Goal: Find specific page/section: Find specific page/section

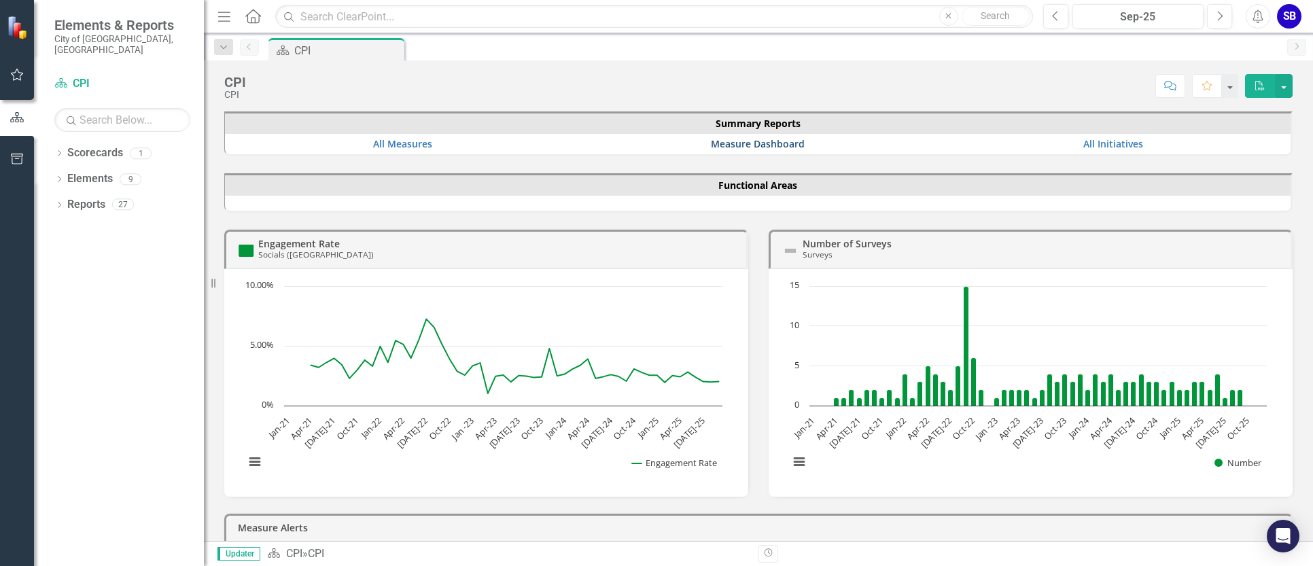
click at [748, 143] on link "Measure Dashboard" at bounding box center [758, 143] width 94 height 13
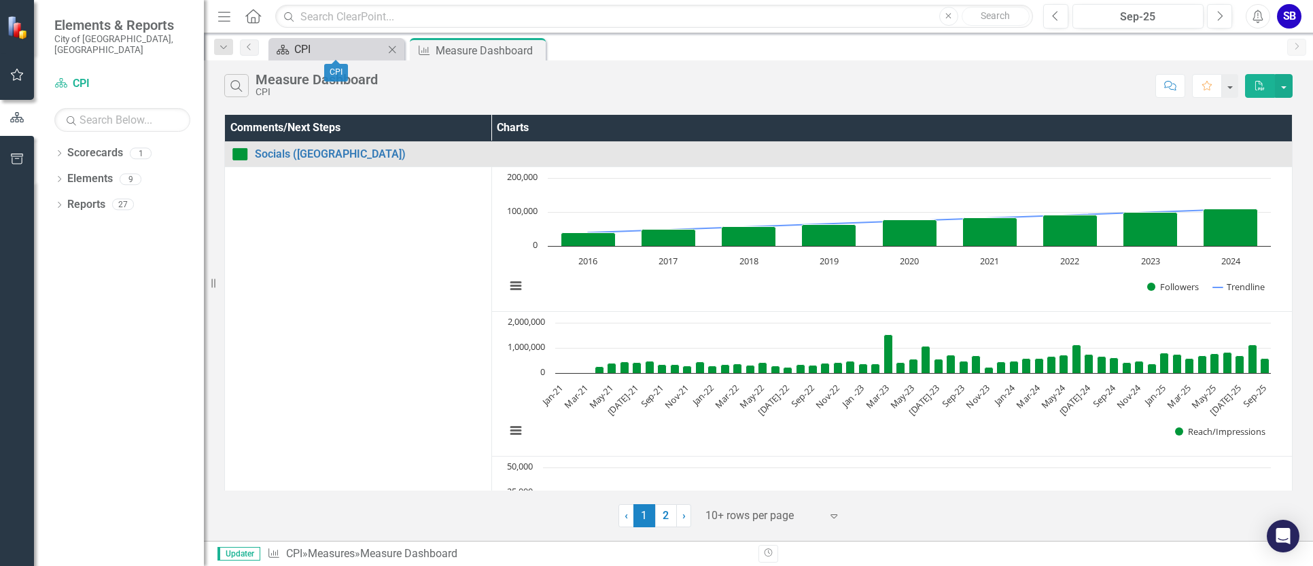
click at [337, 47] on div "CPI" at bounding box center [339, 49] width 90 height 17
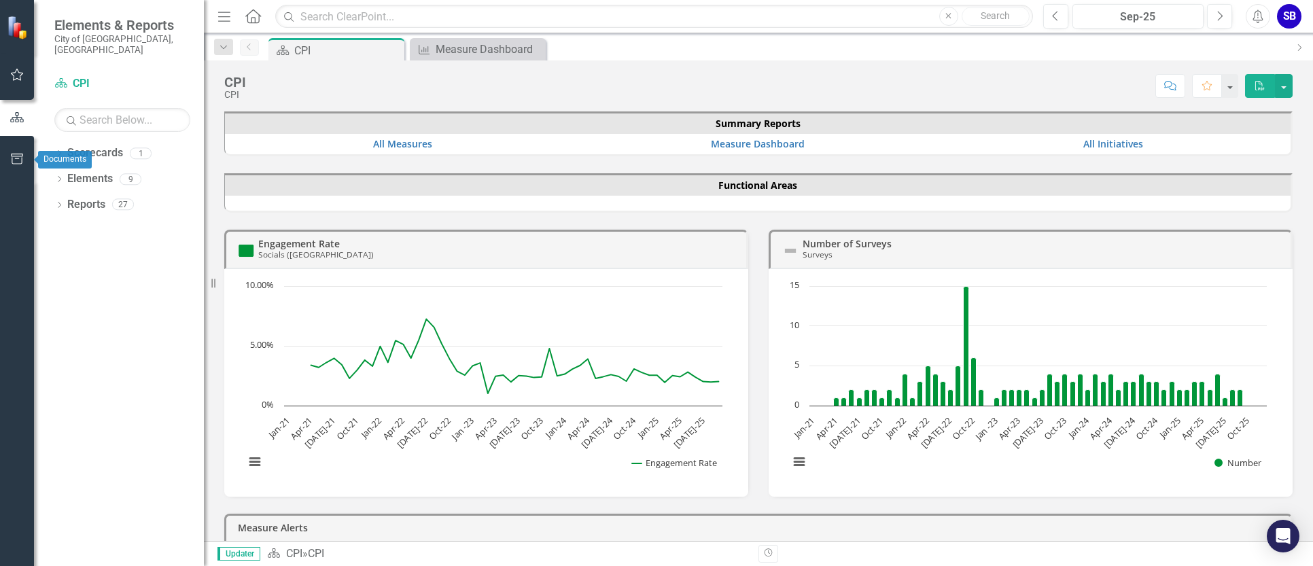
click at [18, 160] on icon "button" at bounding box center [17, 159] width 14 height 11
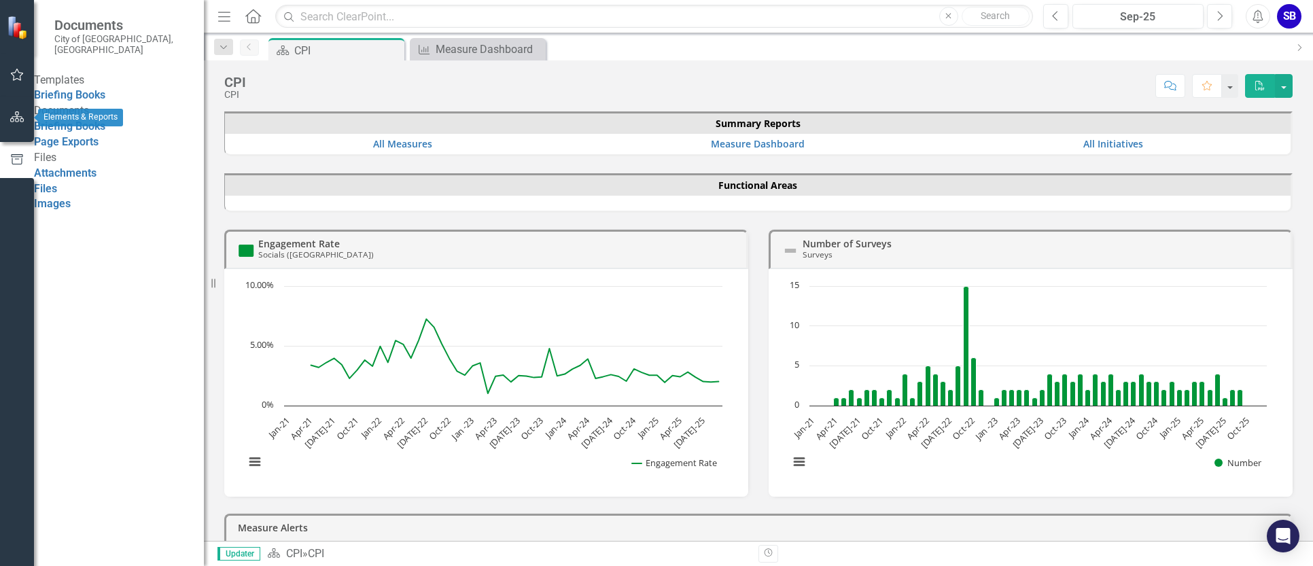
click at [14, 120] on icon "button" at bounding box center [17, 116] width 14 height 11
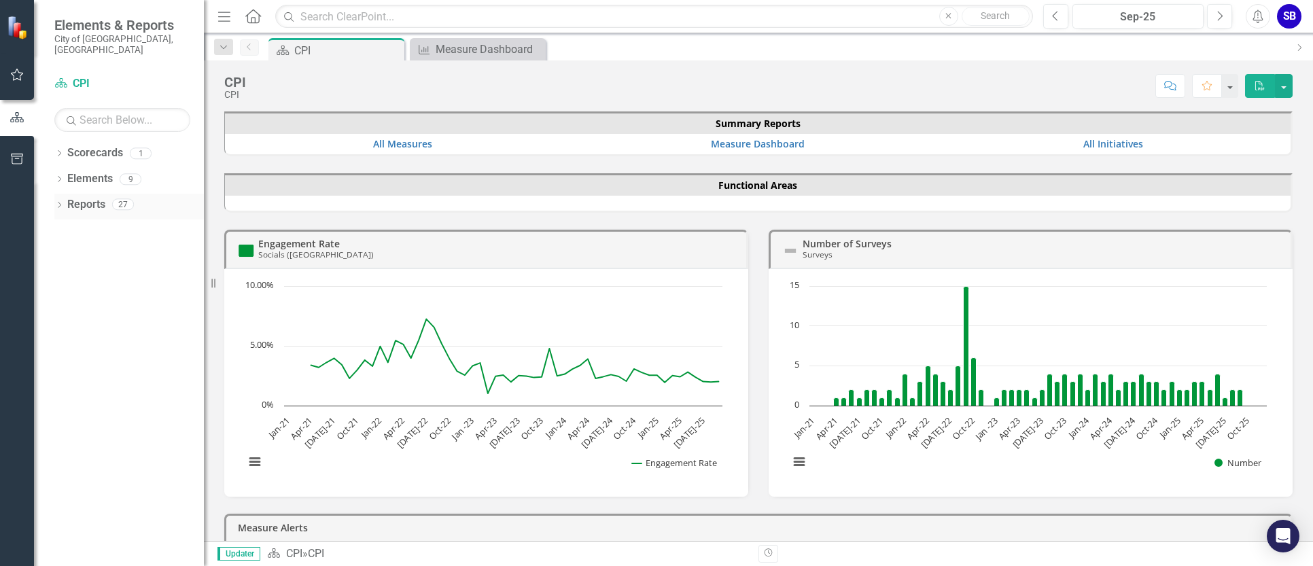
click at [60, 202] on icon at bounding box center [59, 205] width 3 height 6
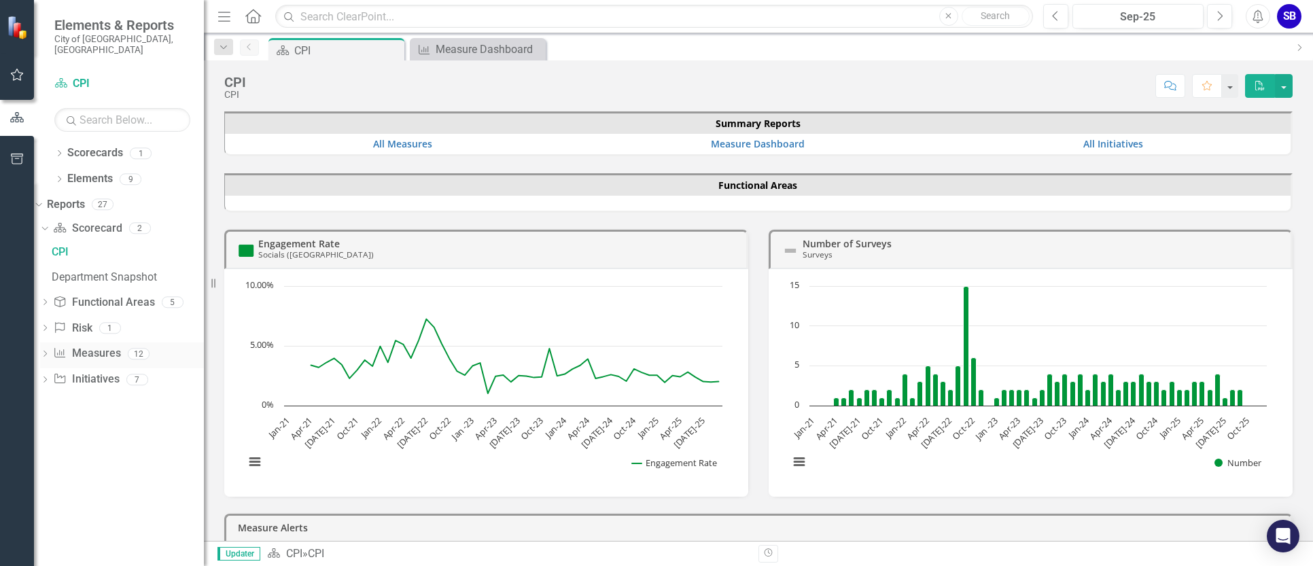
click at [47, 351] on icon at bounding box center [44, 354] width 3 height 6
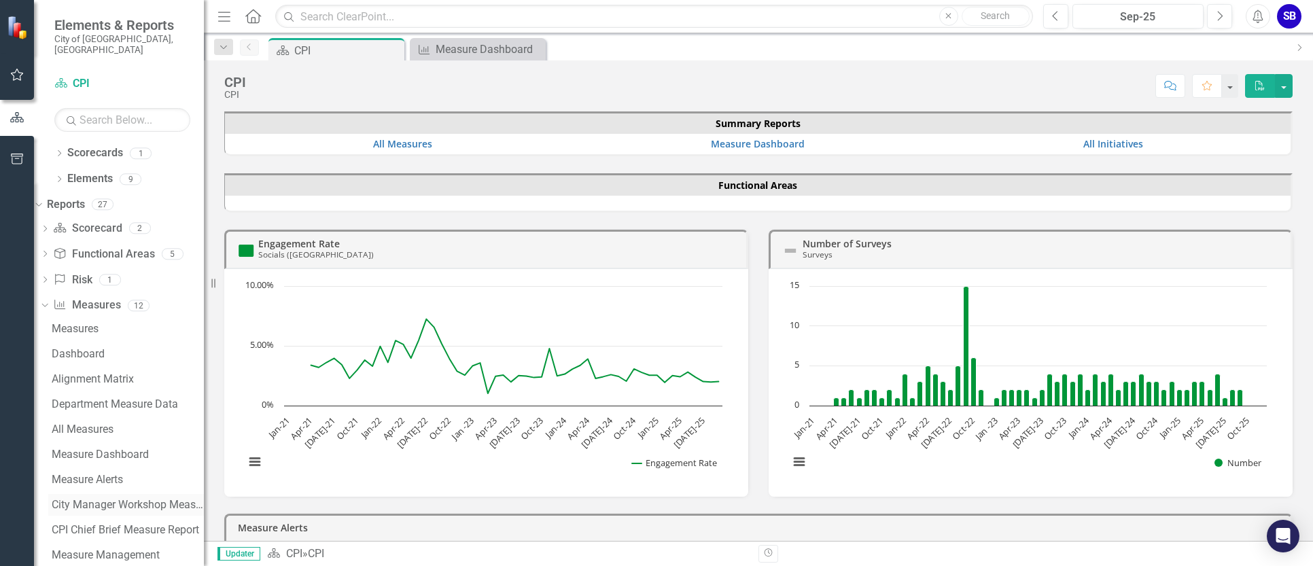
scroll to position [89, 0]
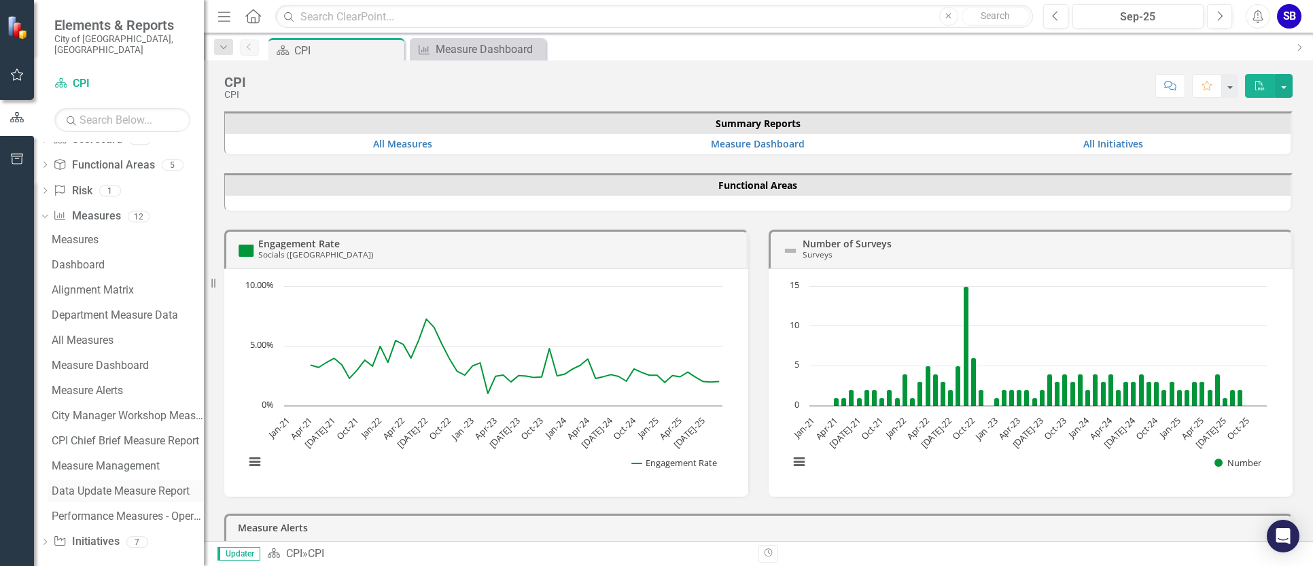
click at [114, 485] on div "Data Update Measure Report" at bounding box center [128, 491] width 152 height 12
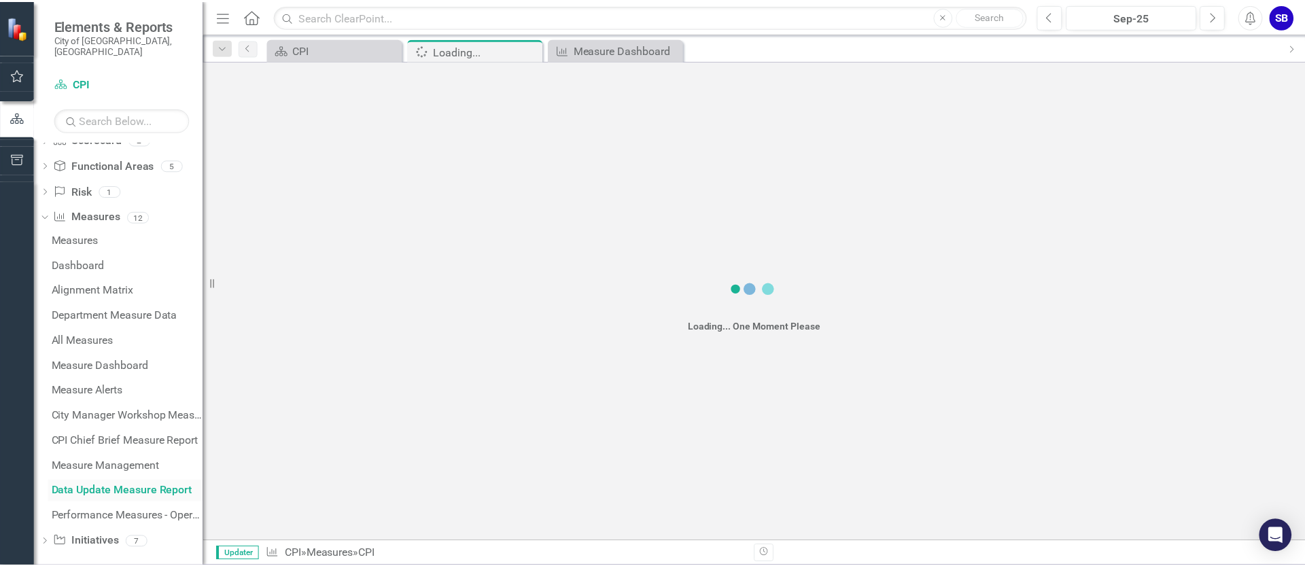
scroll to position [14, 0]
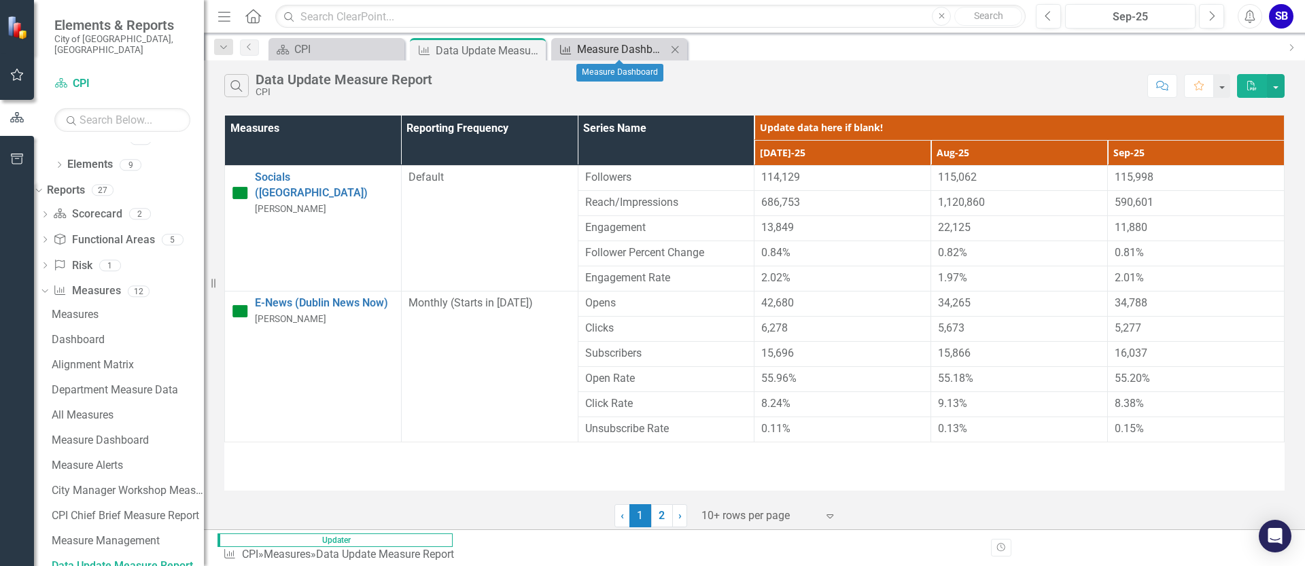
click at [613, 48] on div "Measure Dashboard" at bounding box center [622, 49] width 90 height 17
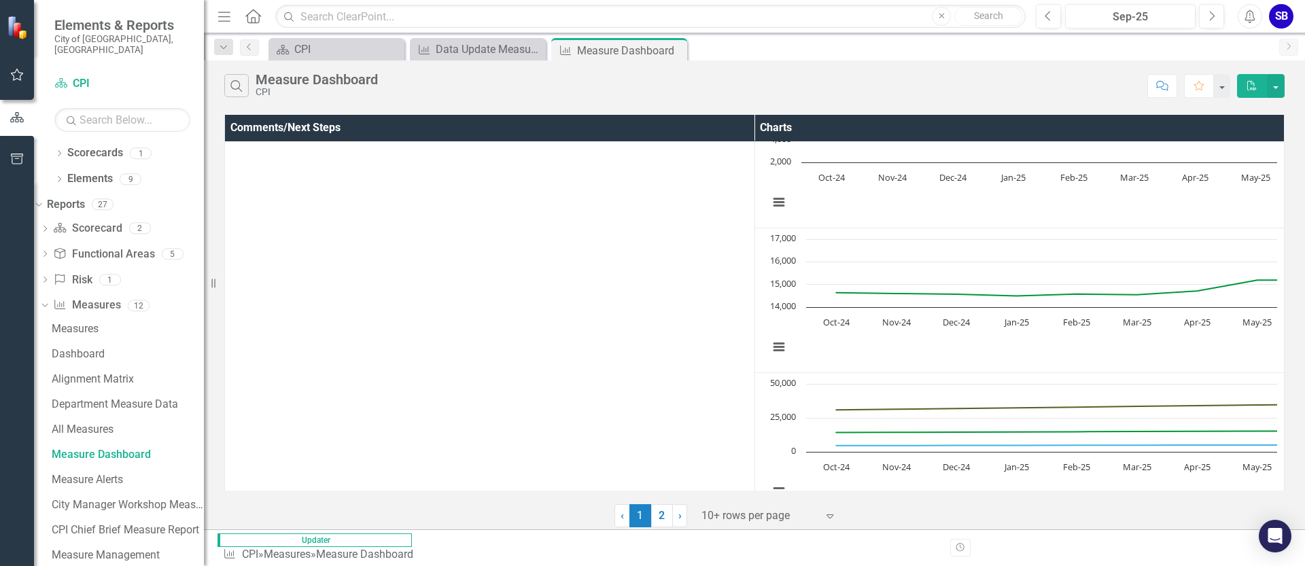
scroll to position [1584, 0]
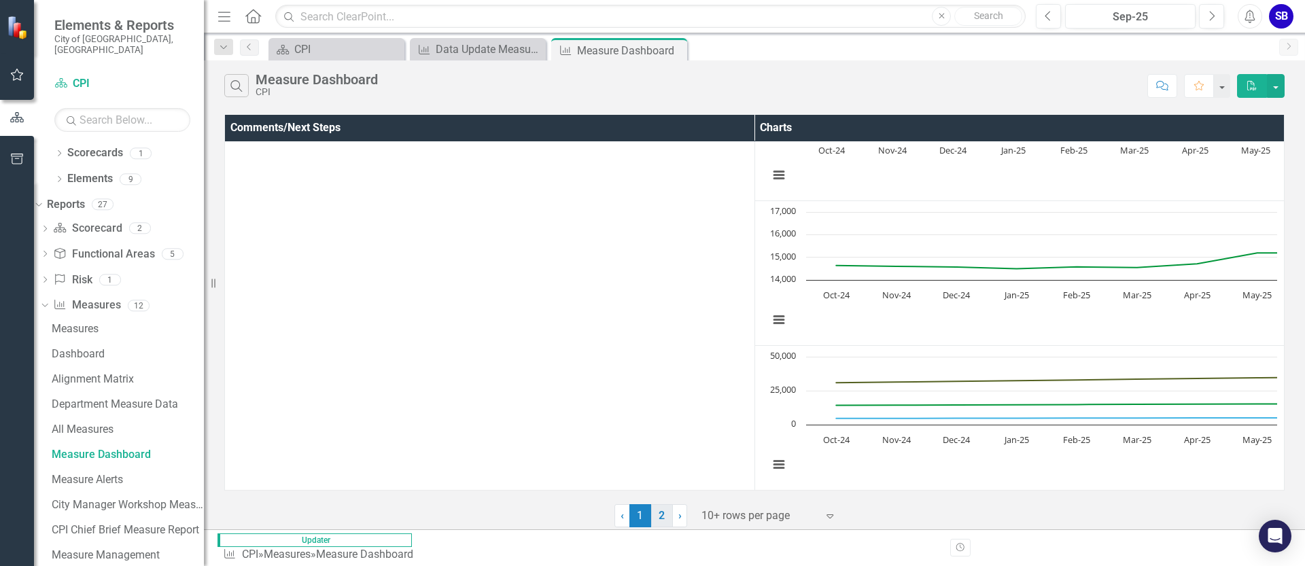
click at [660, 521] on link "2" at bounding box center [662, 515] width 22 height 23
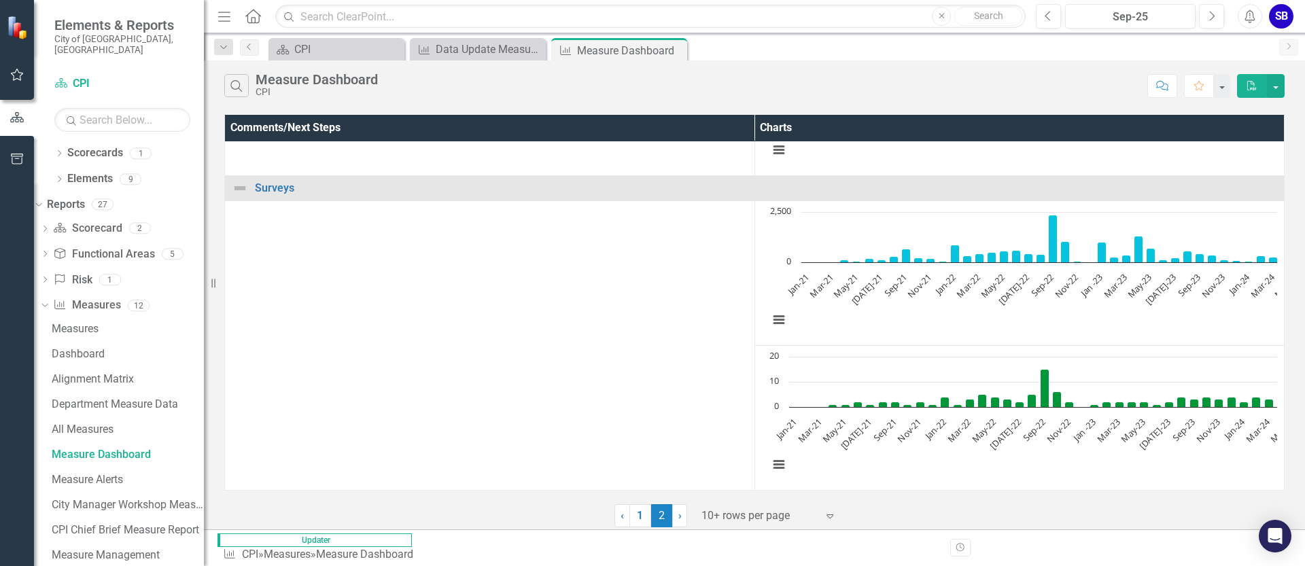
scroll to position [291, 0]
